Goal: Information Seeking & Learning: Learn about a topic

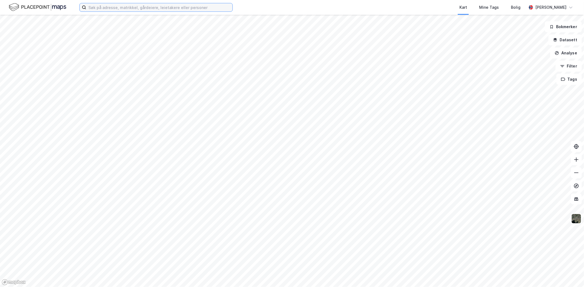
click at [146, 10] on input at bounding box center [159, 7] width 146 height 8
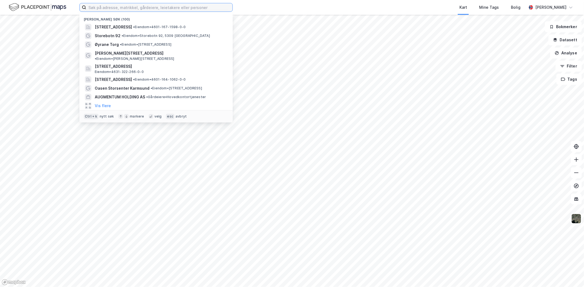
click at [114, 6] on input at bounding box center [159, 7] width 146 height 8
click at [117, 10] on input at bounding box center [159, 7] width 146 height 8
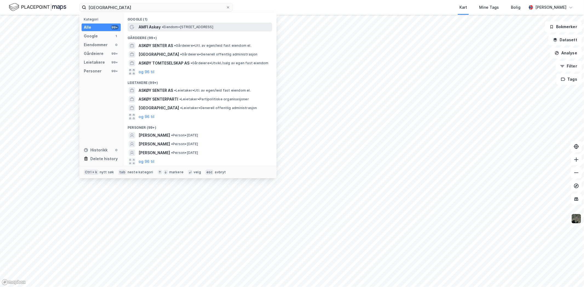
click at [163, 25] on span "•" at bounding box center [163, 27] width 2 height 4
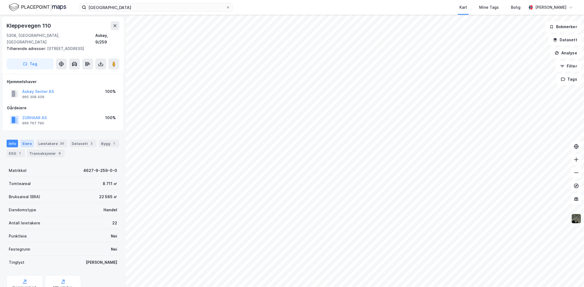
click at [25, 140] on div "Eiere" at bounding box center [27, 144] width 14 height 8
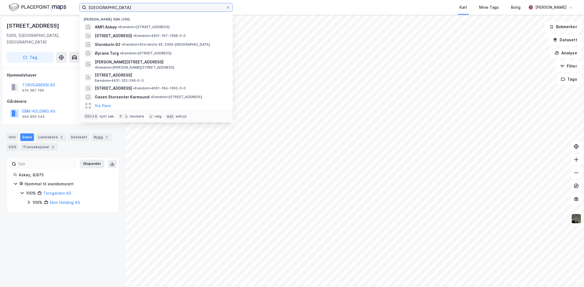
click at [101, 7] on input "[GEOGRAPHIC_DATA]" at bounding box center [156, 7] width 140 height 8
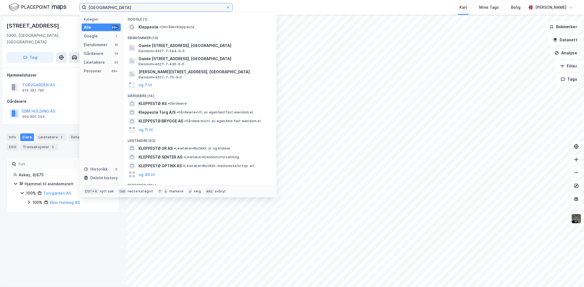
type input "[GEOGRAPHIC_DATA]"
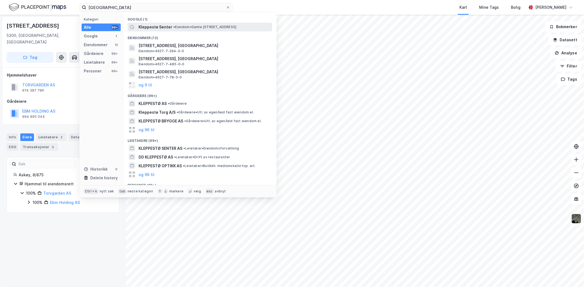
click at [174, 25] on span "•" at bounding box center [174, 27] width 2 height 4
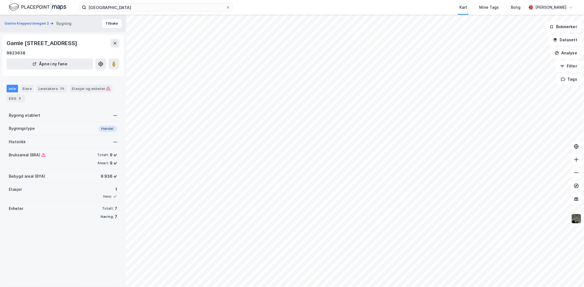
click at [579, 220] on img at bounding box center [576, 219] width 10 height 10
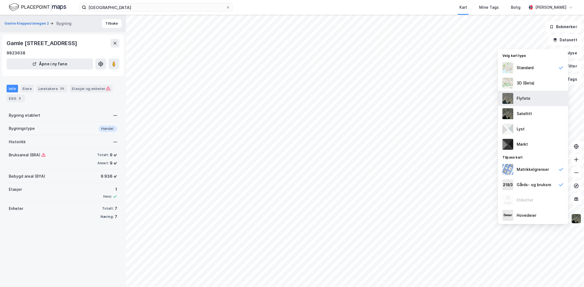
click at [524, 102] on div "Flyfoto" at bounding box center [523, 98] width 14 height 7
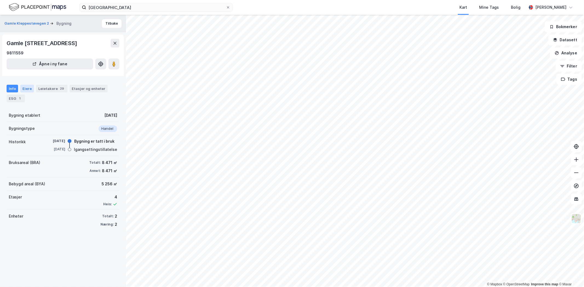
click at [27, 93] on div "Eiere" at bounding box center [27, 89] width 14 height 8
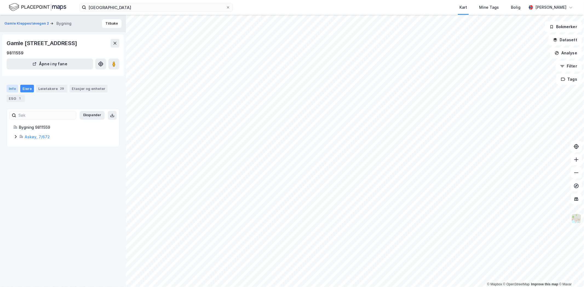
click at [14, 93] on div "Info" at bounding box center [12, 89] width 11 height 8
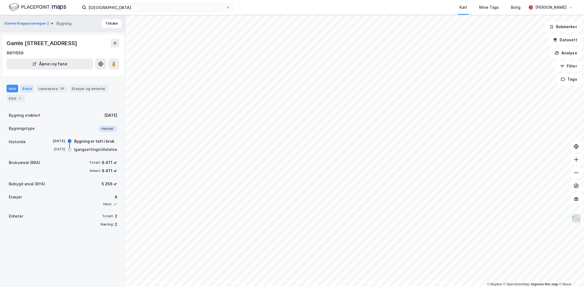
click at [28, 93] on div "Eiere" at bounding box center [27, 89] width 14 height 8
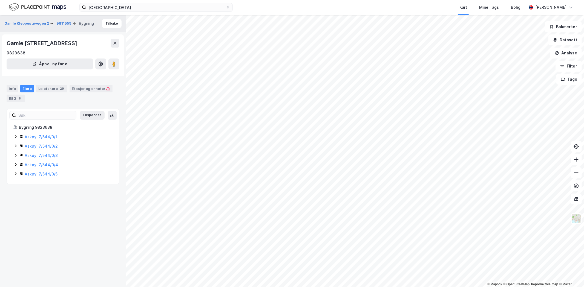
click at [21, 93] on div "Eiere" at bounding box center [27, 89] width 14 height 8
click at [15, 93] on div "Info" at bounding box center [12, 89] width 11 height 8
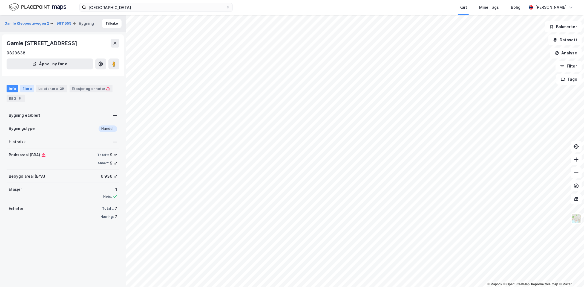
click at [21, 93] on div "Eiere" at bounding box center [27, 89] width 14 height 8
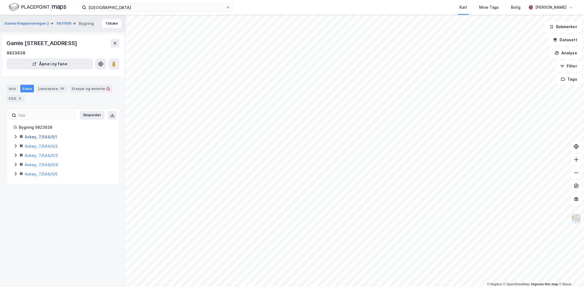
click at [37, 139] on link "Askøy, 7/544/0/1" at bounding box center [41, 137] width 32 height 5
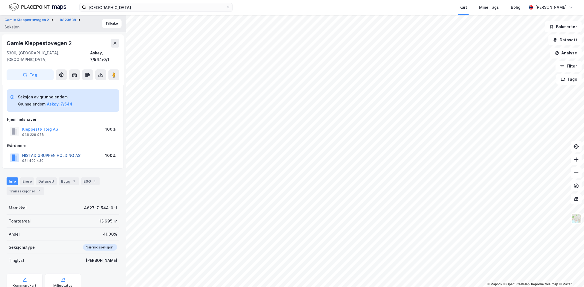
click at [0, 0] on button "NISTAD GRUPPEN HOLDING AS" at bounding box center [0, 0] width 0 height 0
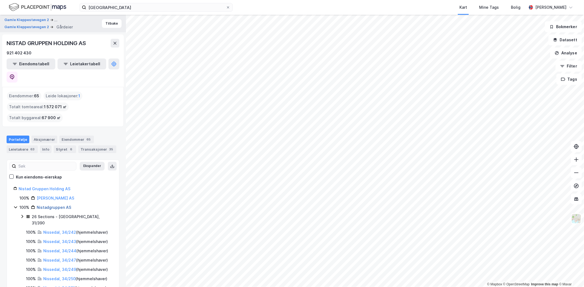
click at [56, 205] on link "Nistadgruppen AS" at bounding box center [54, 207] width 34 height 5
